Goal: Navigation & Orientation: Find specific page/section

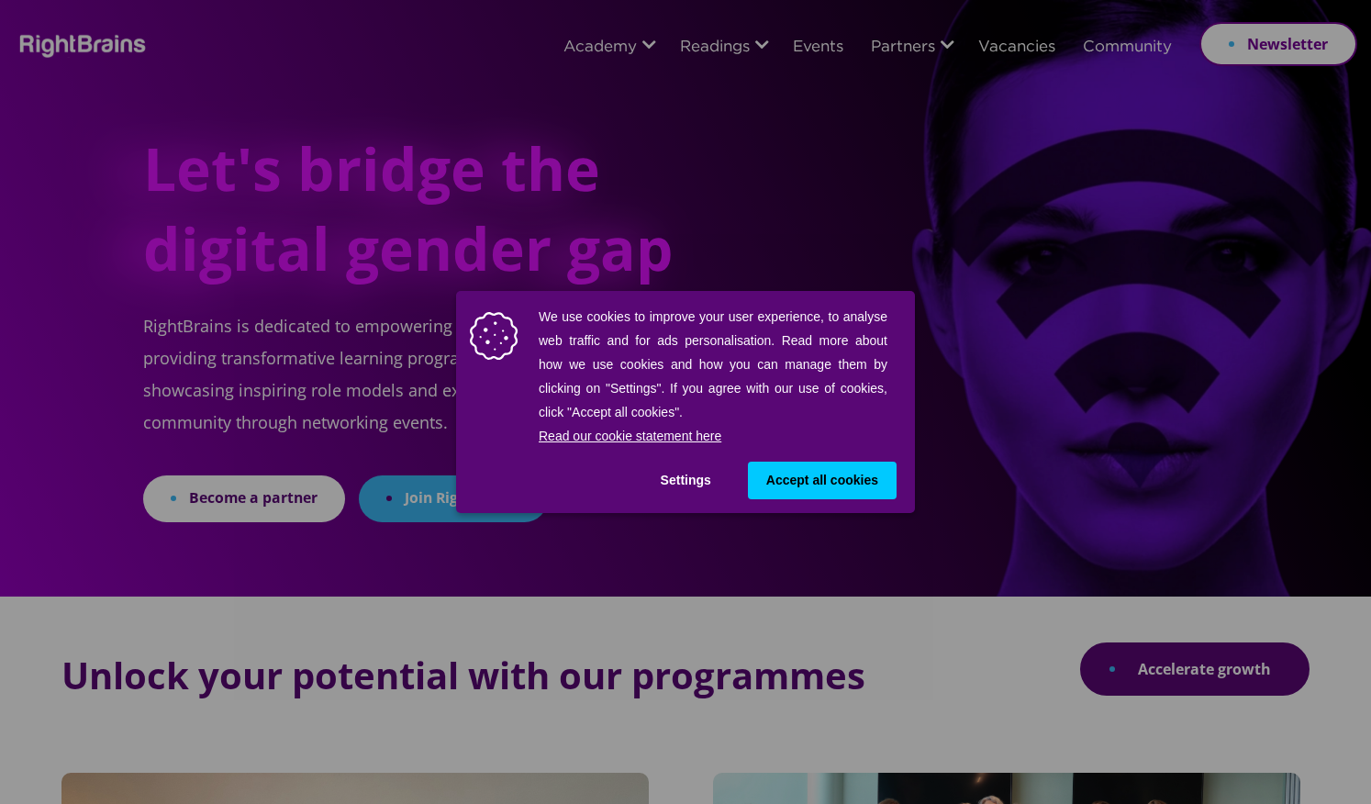
click at [1002, 46] on div "We use cookies to improve your user experience, to analyse web traffic and for …" at bounding box center [685, 402] width 1371 height 804
click at [693, 486] on button "Settings" at bounding box center [685, 481] width 87 height 38
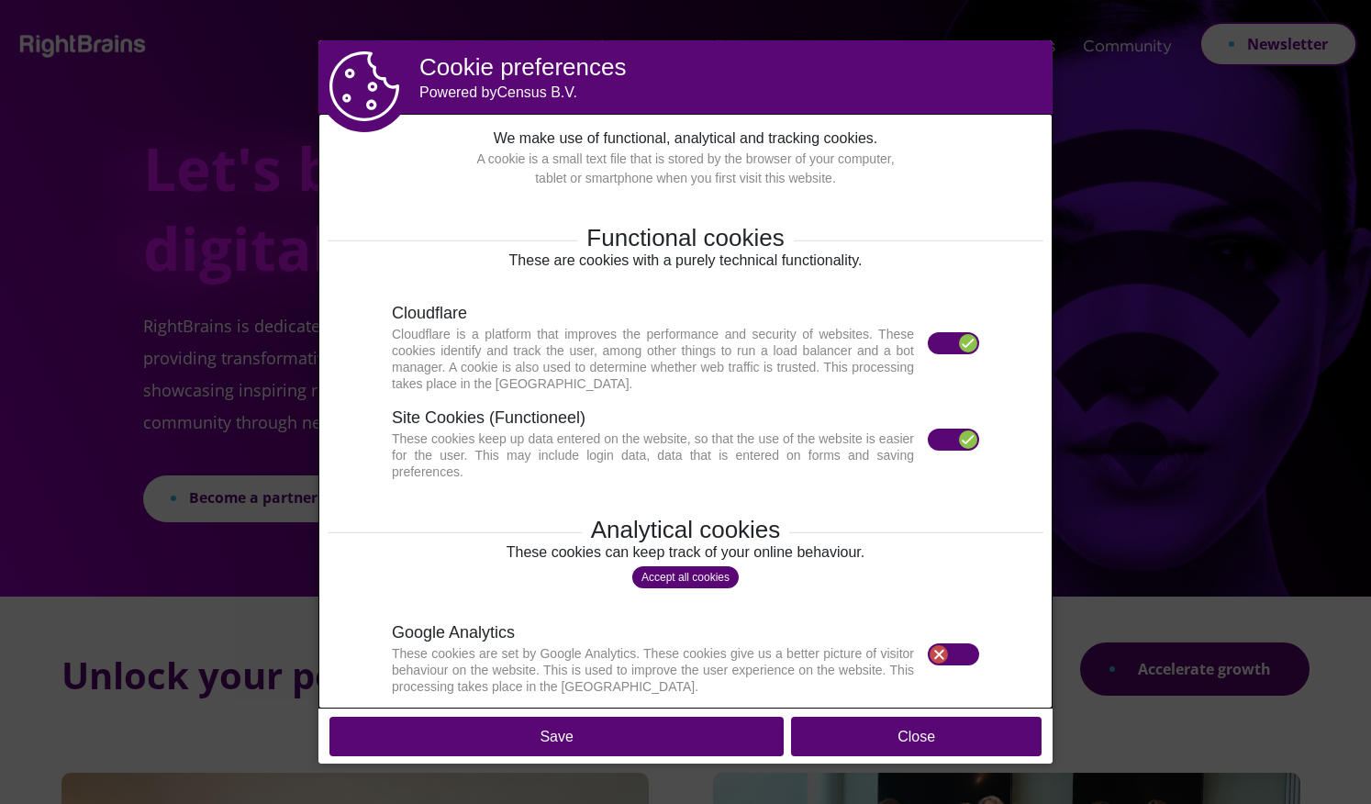
click at [919, 752] on button "Close" at bounding box center [916, 736] width 251 height 39
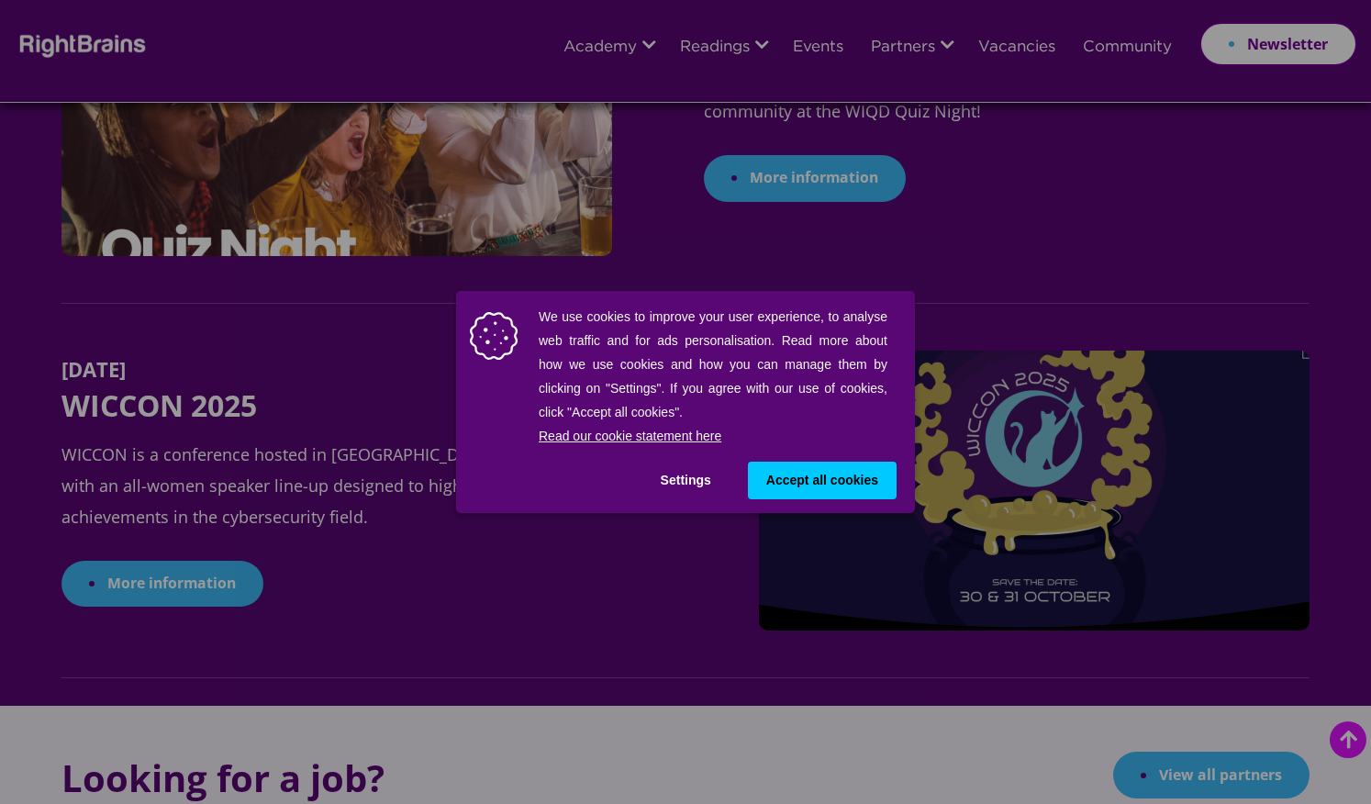
scroll to position [2072, 0]
click at [999, 50] on div "We use cookies to improve your user experience, to analyse web traffic and for …" at bounding box center [685, 402] width 1371 height 804
click at [766, 484] on span "Accept all cookies" at bounding box center [822, 480] width 112 height 19
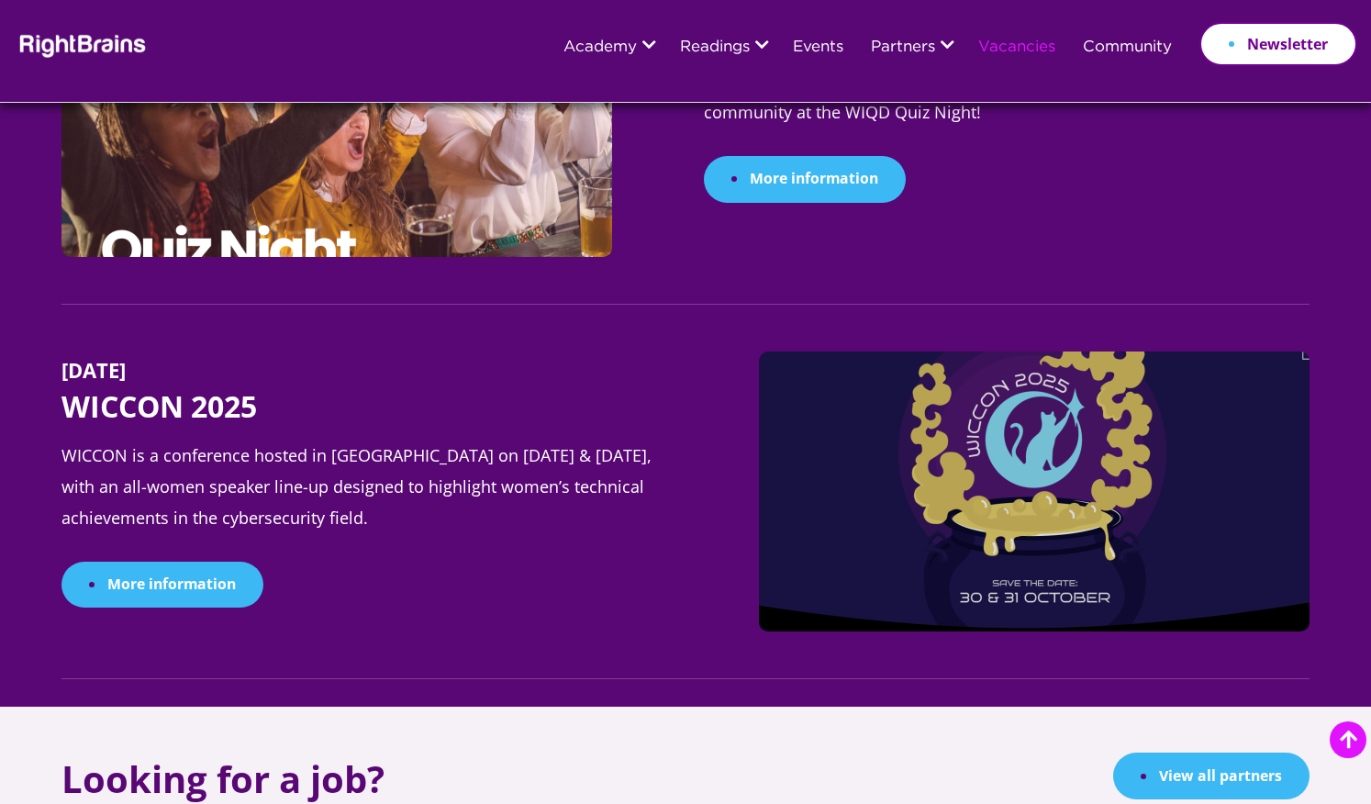
click at [1036, 50] on link "Vacancies" at bounding box center [1016, 47] width 77 height 17
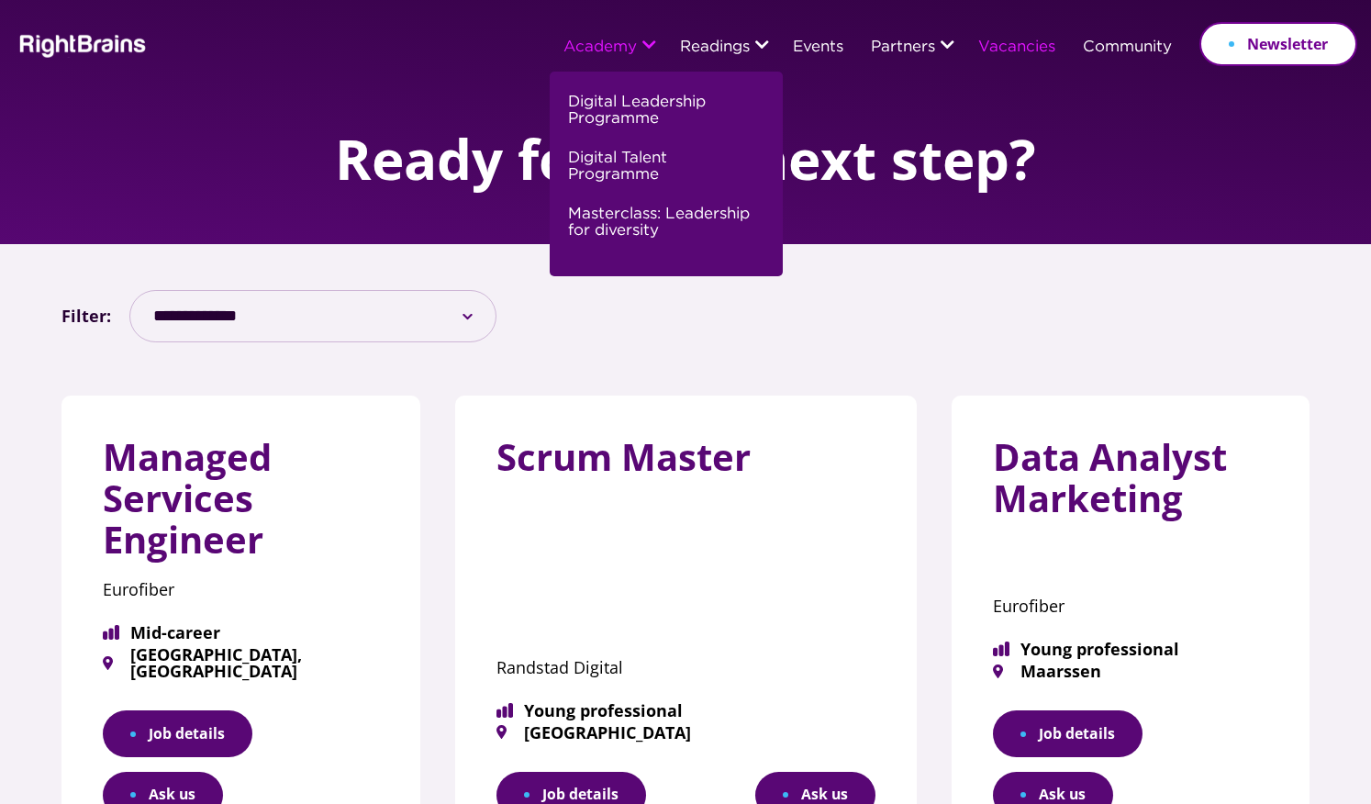
click at [603, 40] on link "Academy" at bounding box center [600, 47] width 73 height 17
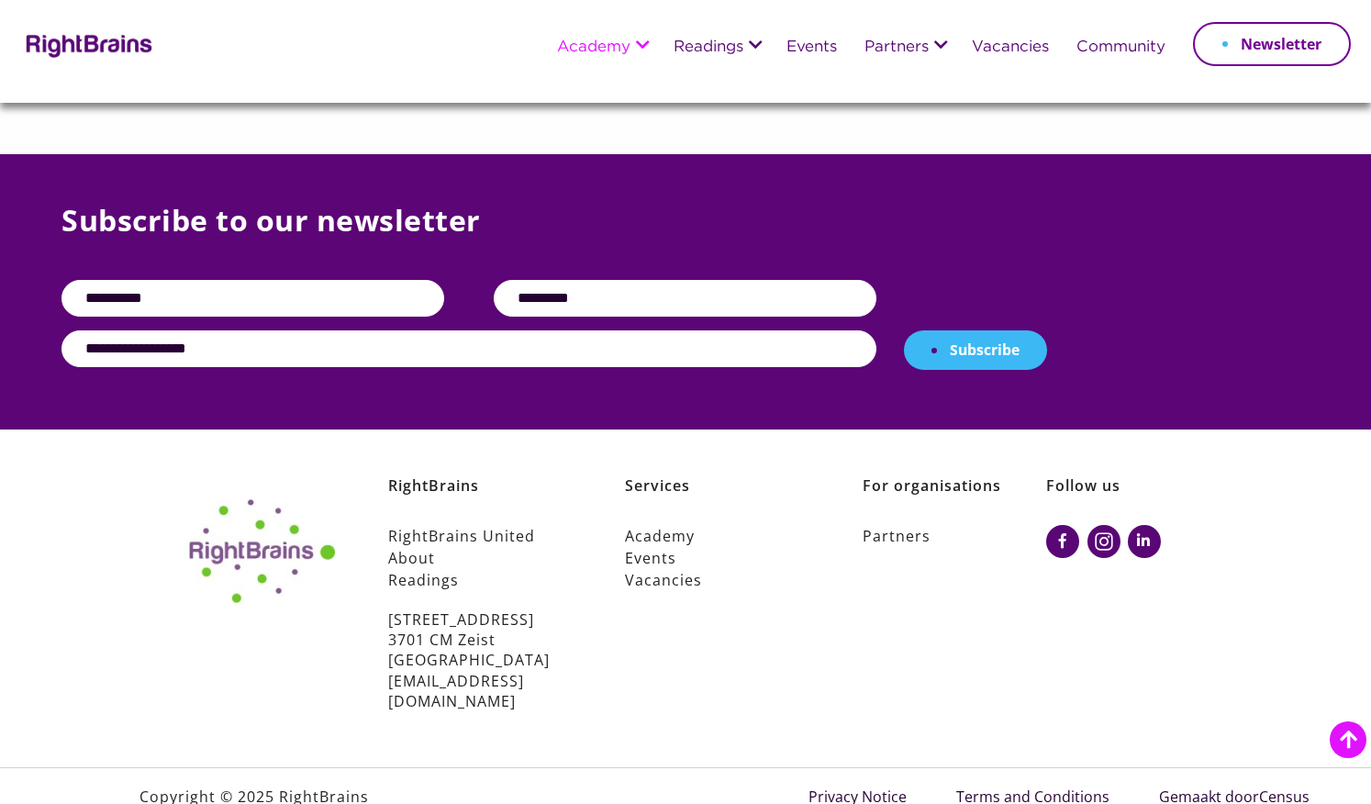
scroll to position [1456, 0]
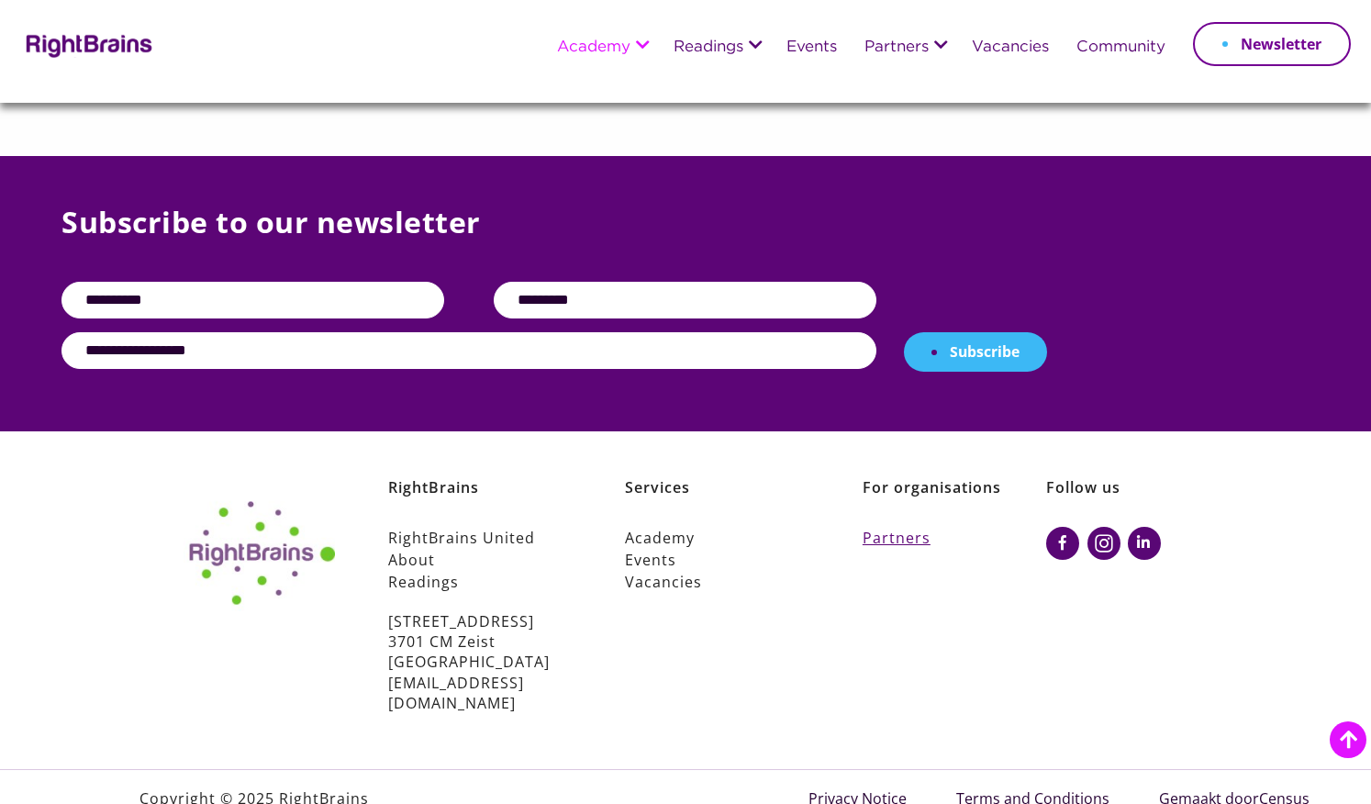
click at [893, 540] on link "Partners" at bounding box center [955, 538] width 184 height 22
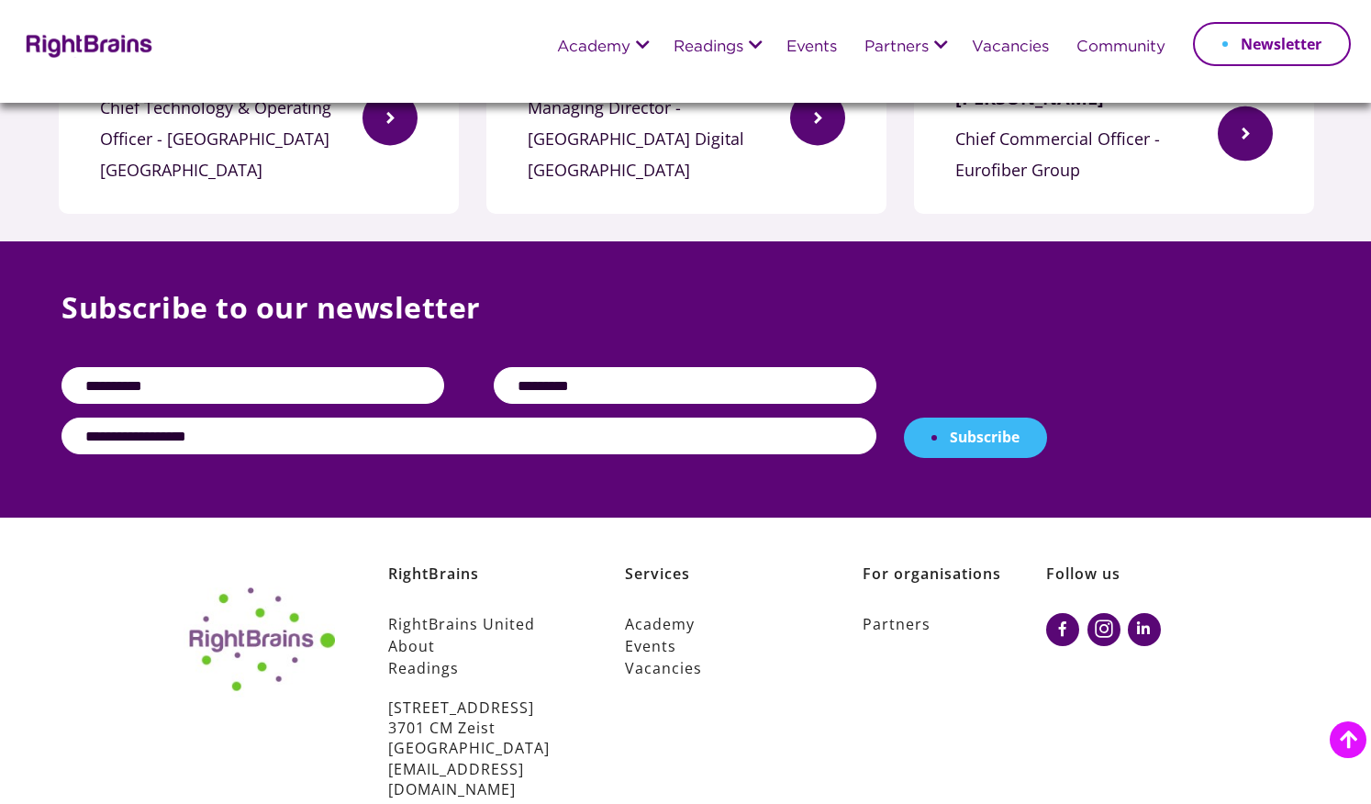
scroll to position [2024, 0]
